Goal: Task Accomplishment & Management: Manage account settings

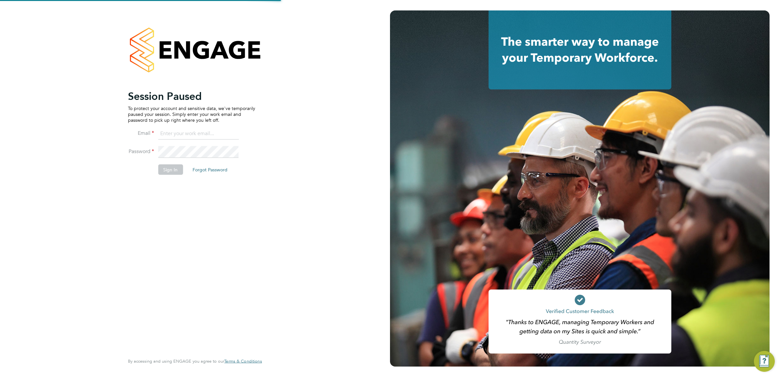
type input "Luke.Collins@vistry.co.uk"
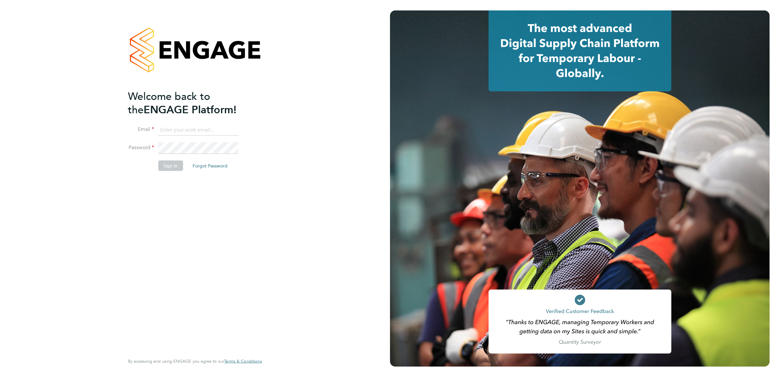
type input "[PERSON_NAME][EMAIL_ADDRESS][PERSON_NAME][DOMAIN_NAME]"
click at [175, 168] on button "Sign In" at bounding box center [170, 166] width 25 height 10
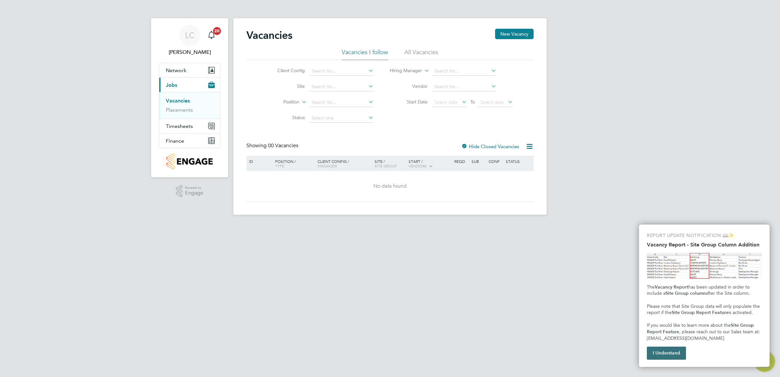
click at [672, 354] on button "I Understand" at bounding box center [666, 353] width 39 height 13
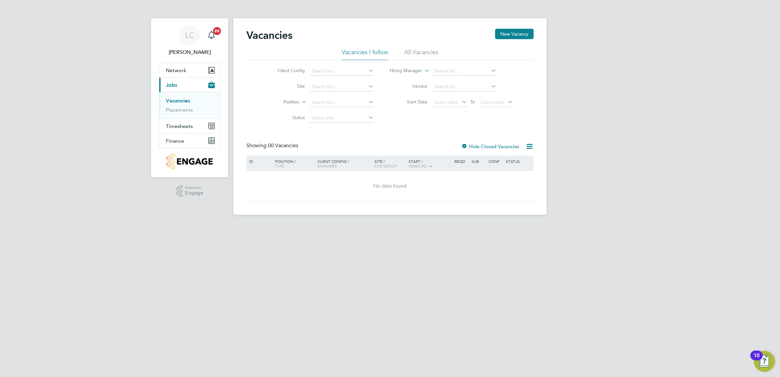
drag, startPoint x: 467, startPoint y: 281, endPoint x: 336, endPoint y: 248, distance: 135.0
click at [466, 225] on html "LC [PERSON_NAME] Notifications 20 Applications: Network Team Members Sites Work…" at bounding box center [390, 112] width 780 height 225
click at [331, 83] on input at bounding box center [341, 86] width 64 height 9
click at [331, 68] on input at bounding box center [341, 71] width 64 height 9
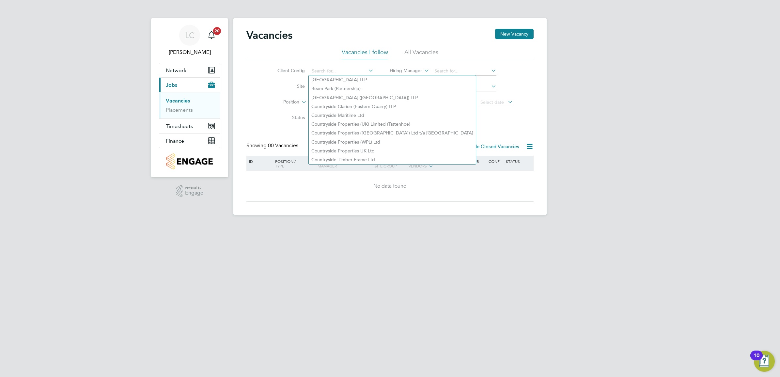
click at [260, 88] on li "Site" at bounding box center [320, 87] width 123 height 16
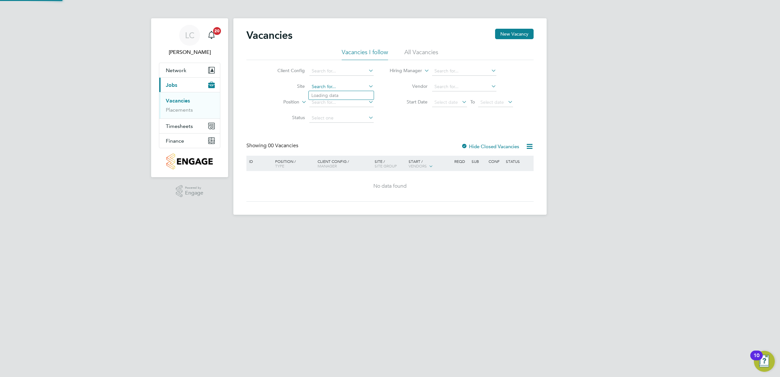
click at [320, 84] on input at bounding box center [341, 86] width 64 height 9
click at [339, 93] on b "Haddon" at bounding box center [333, 96] width 17 height 6
type input "Great Haddon 1A"
click at [185, 139] on button "Finance" at bounding box center [189, 140] width 61 height 14
click at [198, 142] on button "Finance" at bounding box center [189, 140] width 61 height 14
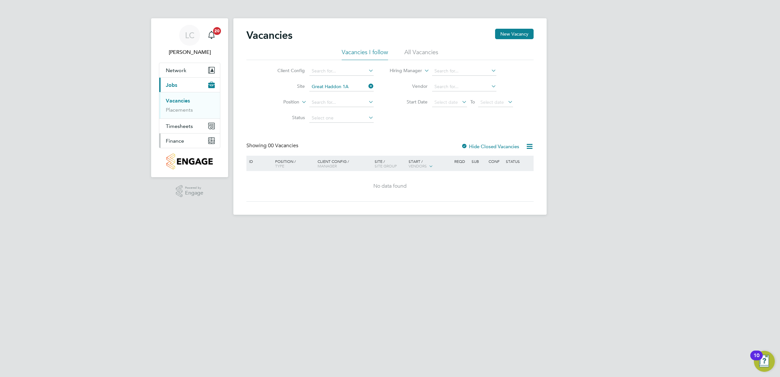
click at [186, 138] on button "Finance" at bounding box center [189, 140] width 61 height 14
click at [194, 133] on link "Invoices & Credit Notes" at bounding box center [186, 133] width 41 height 13
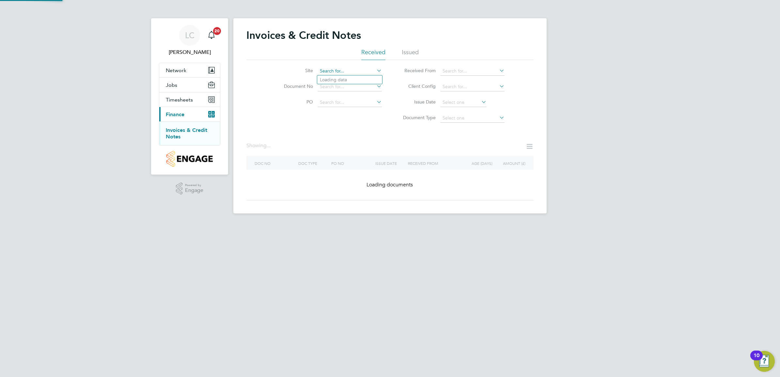
click at [335, 70] on input at bounding box center [349, 71] width 64 height 9
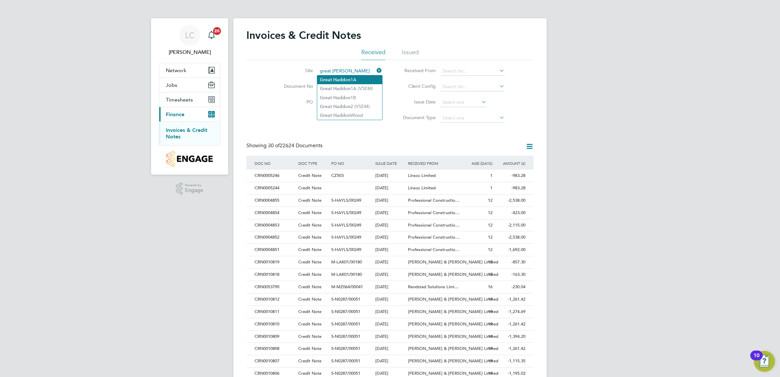
click at [365, 80] on li "Great Haddon 1A" at bounding box center [349, 79] width 65 height 9
type input "Great Haddon 1A"
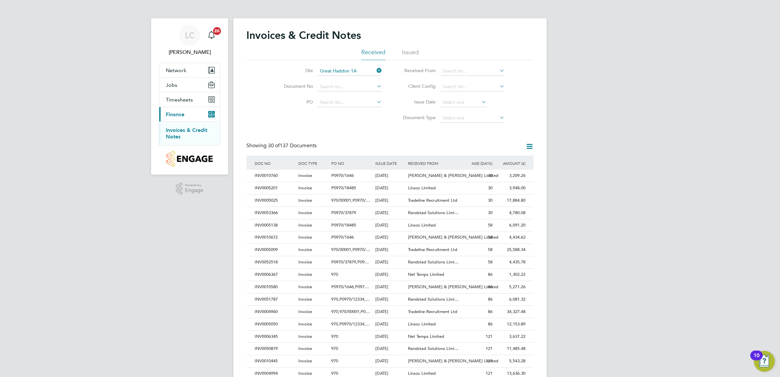
click at [187, 129] on link "Invoices & Credit Notes" at bounding box center [186, 133] width 41 height 13
click at [353, 68] on input at bounding box center [349, 71] width 64 height 9
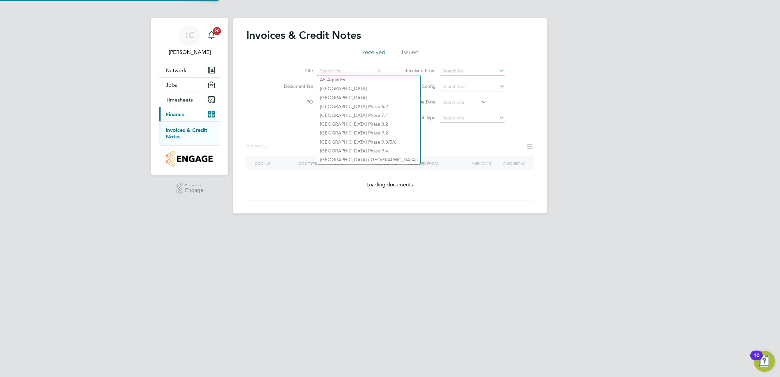
click at [286, 116] on div "Site Document No PO Status Paid Date Issued To Received From Client Config Issu…" at bounding box center [389, 93] width 287 height 66
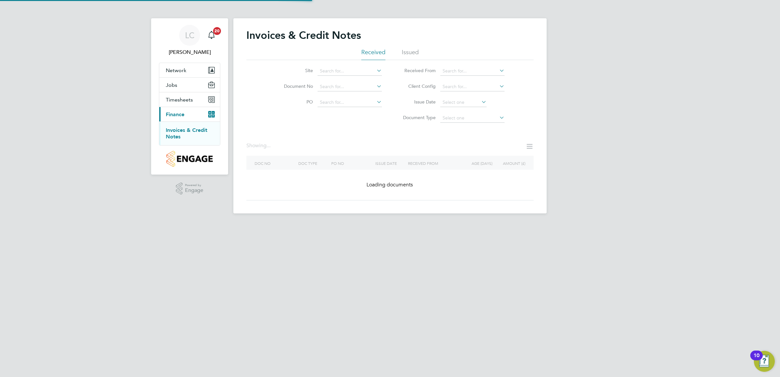
click at [177, 131] on link "Invoices & Credit Notes" at bounding box center [186, 133] width 41 height 13
click at [335, 70] on input at bounding box center [349, 71] width 64 height 9
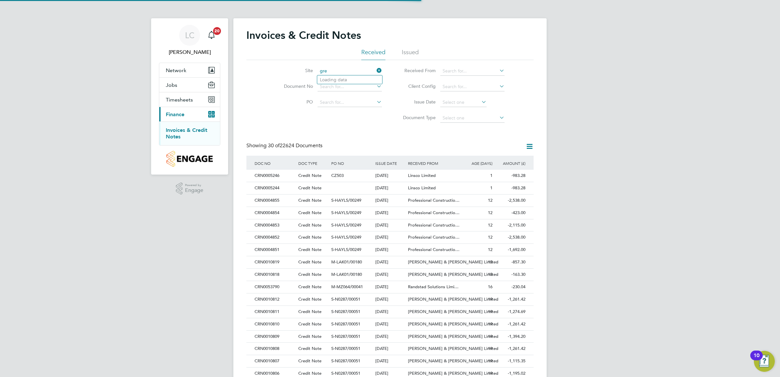
scroll to position [12, 44]
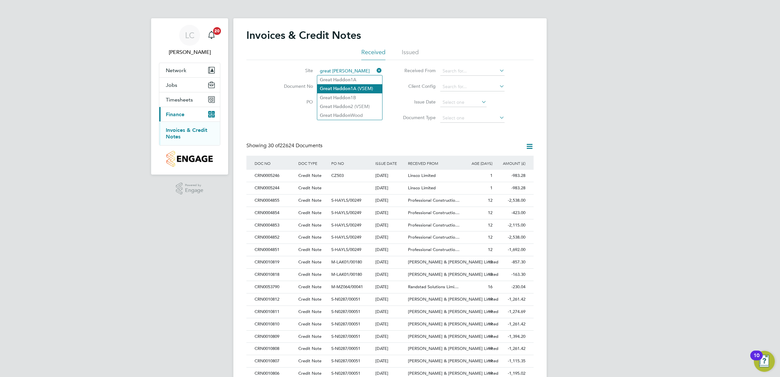
click at [371, 90] on li "Great Haddon 1A (VSEM)" at bounding box center [349, 88] width 65 height 9
type input "Great Haddon 1A (VSEM)"
